Goal: Information Seeking & Learning: Find specific fact

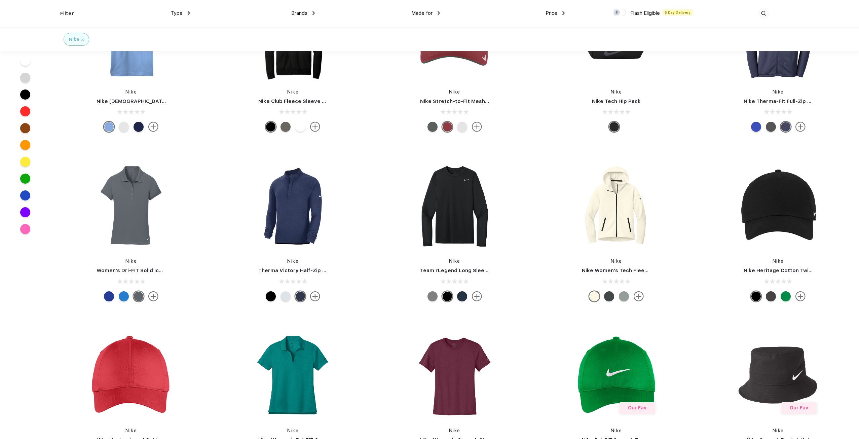
scroll to position [572, 0]
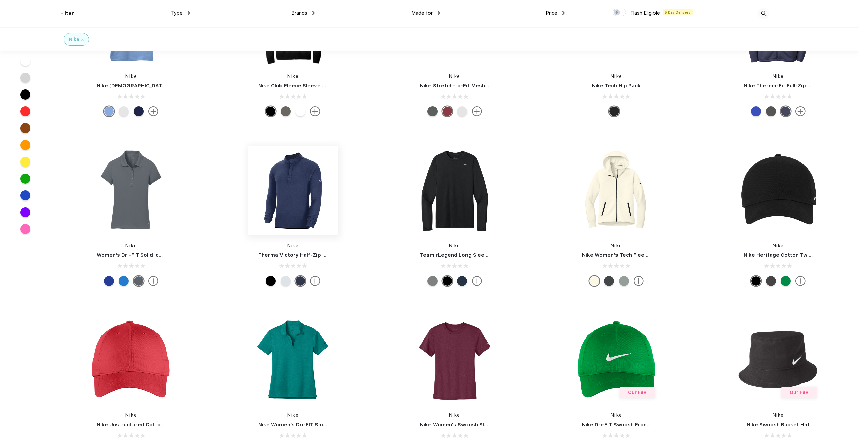
click at [293, 178] on img at bounding box center [292, 190] width 89 height 89
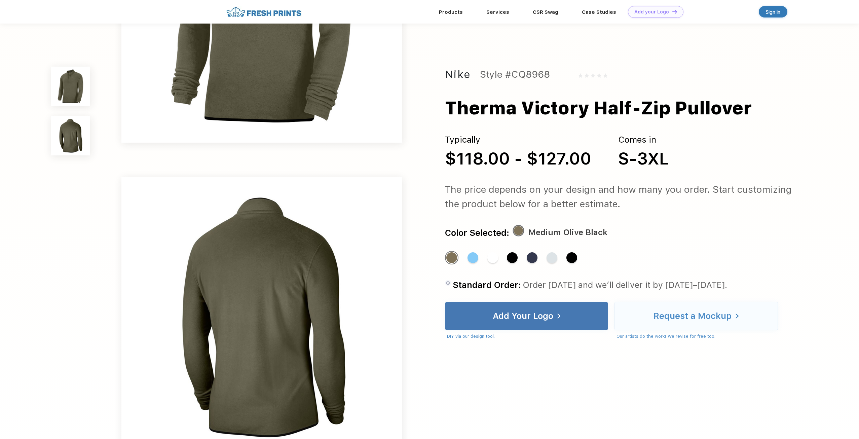
scroll to position [168, 0]
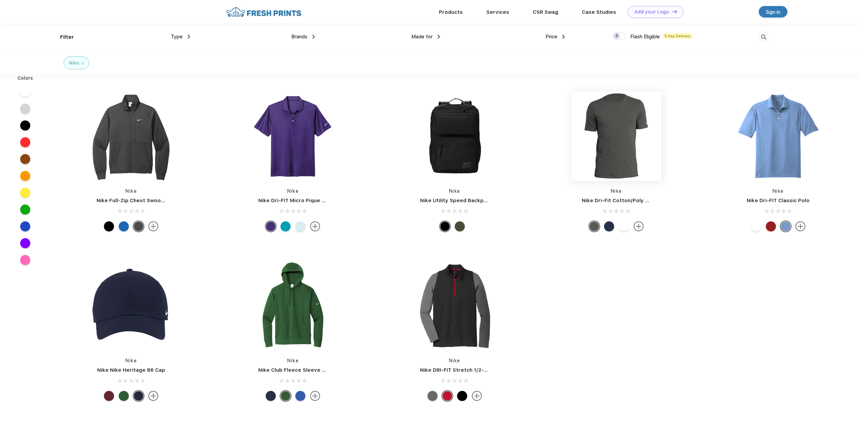
click at [625, 140] on img at bounding box center [616, 136] width 89 height 89
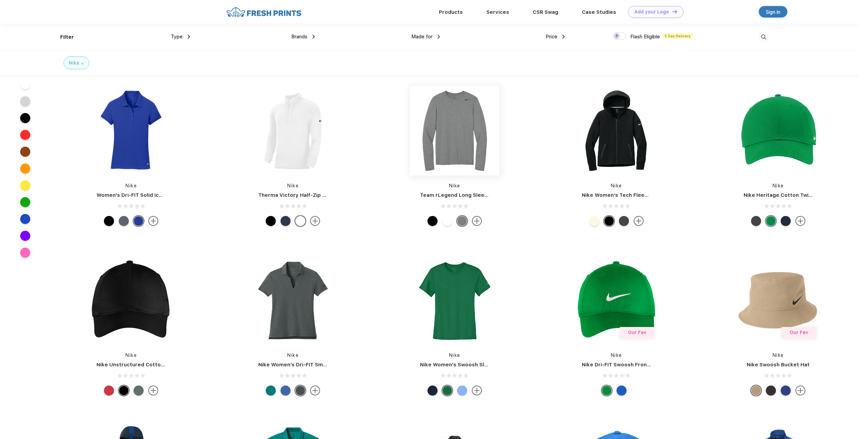
scroll to position [606, 0]
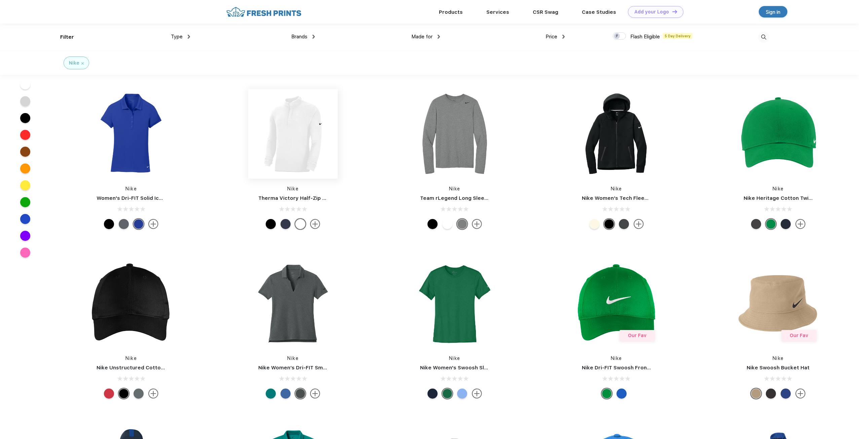
click at [309, 135] on img at bounding box center [292, 133] width 89 height 89
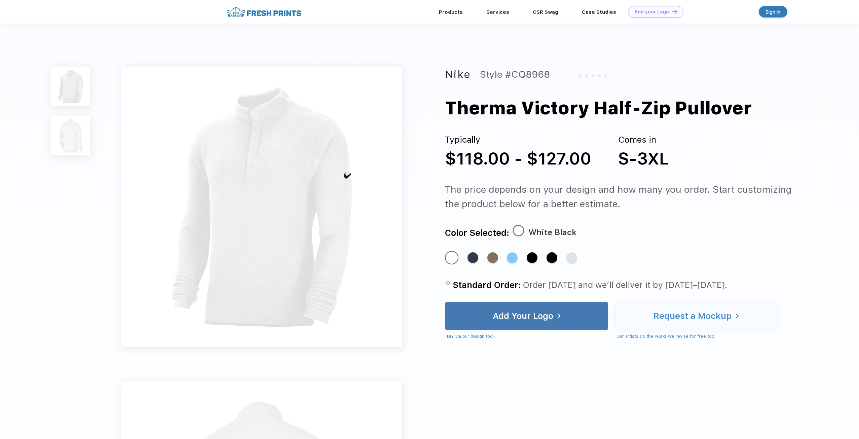
click at [528, 71] on div "Style #CQ8968" at bounding box center [515, 75] width 70 height 16
copy div "CQ8968"
